Goal: Task Accomplishment & Management: Manage account settings

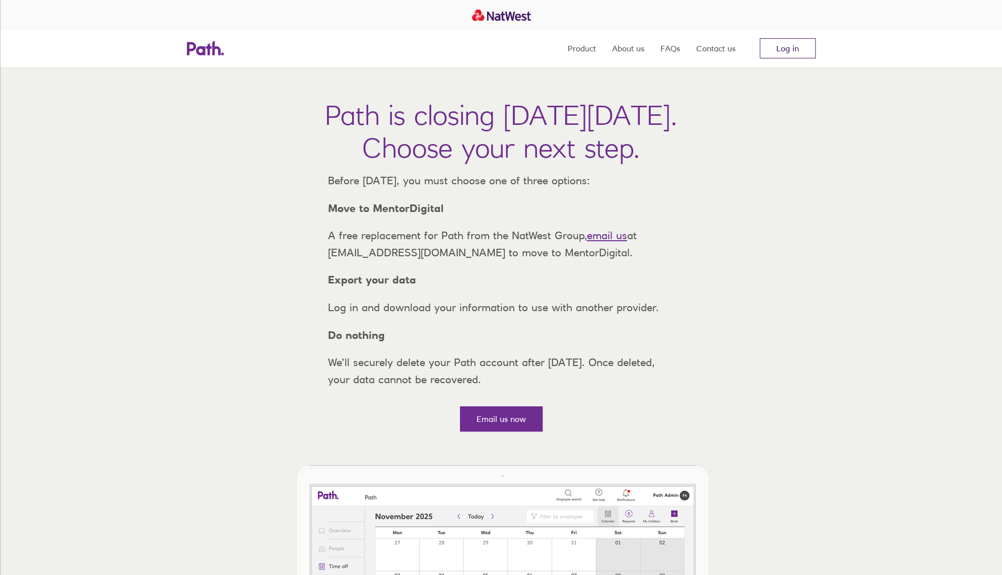
click at [777, 52] on link "Log in" at bounding box center [787, 48] width 56 height 20
